Goal: Task Accomplishment & Management: Manage account settings

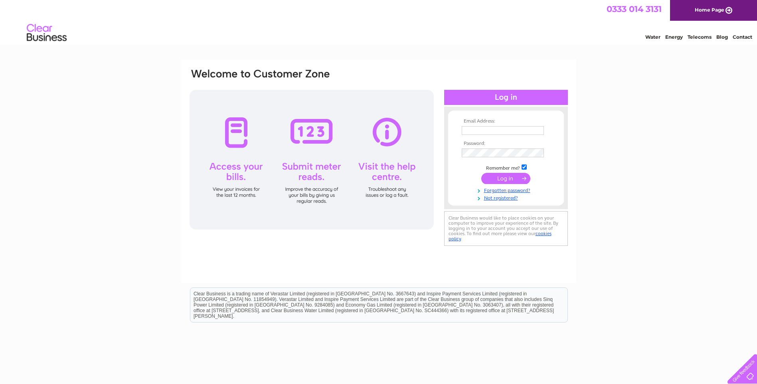
type input "[EMAIL_ADDRESS][DOMAIN_NAME]"
click at [500, 179] on input "submit" at bounding box center [505, 178] width 49 height 11
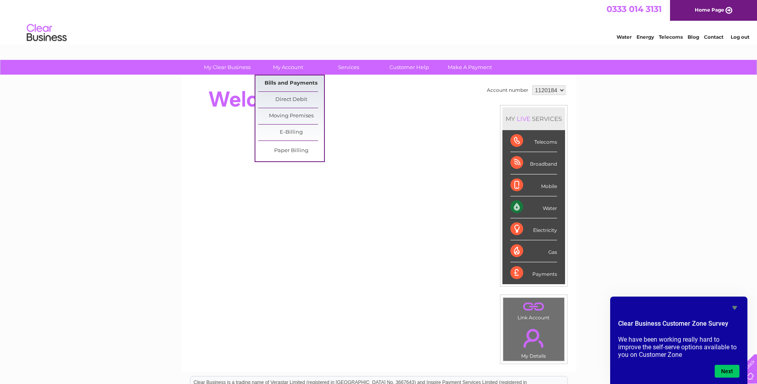
click at [288, 81] on link "Bills and Payments" at bounding box center [291, 83] width 66 height 16
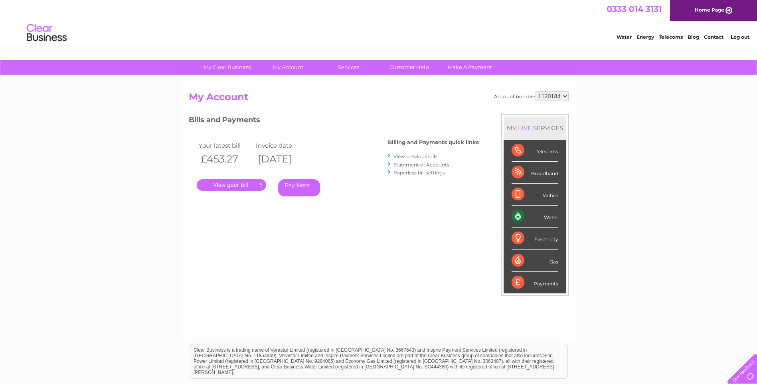
click at [235, 186] on link "." at bounding box center [231, 185] width 69 height 12
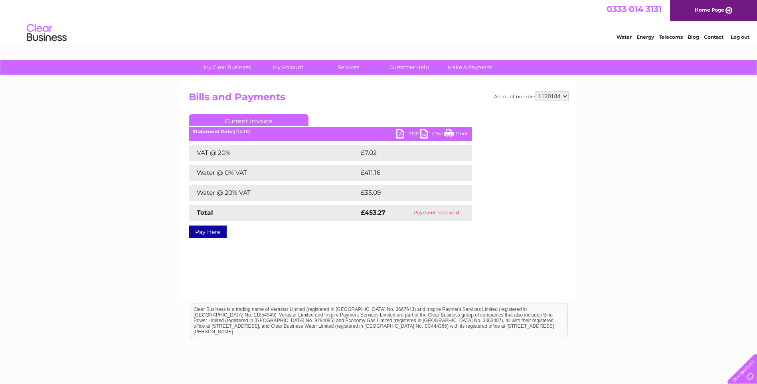
click at [411, 135] on link "PDF" at bounding box center [408, 135] width 24 height 12
